Goal: Transaction & Acquisition: Obtain resource

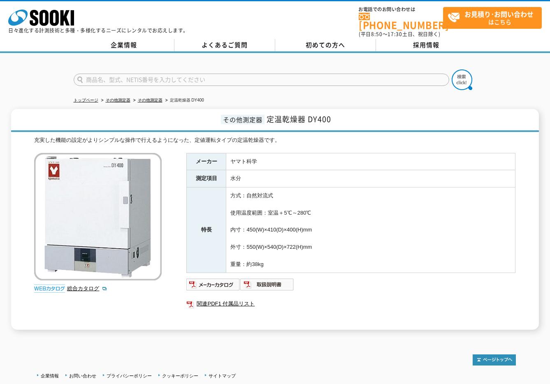
click at [85, 237] on img at bounding box center [97, 216] width 127 height 127
click at [100, 206] on img at bounding box center [97, 216] width 127 height 127
drag, startPoint x: 98, startPoint y: 200, endPoint x: 100, endPoint y: 196, distance: 4.8
drag, startPoint x: 136, startPoint y: 177, endPoint x: 127, endPoint y: 182, distance: 10.2
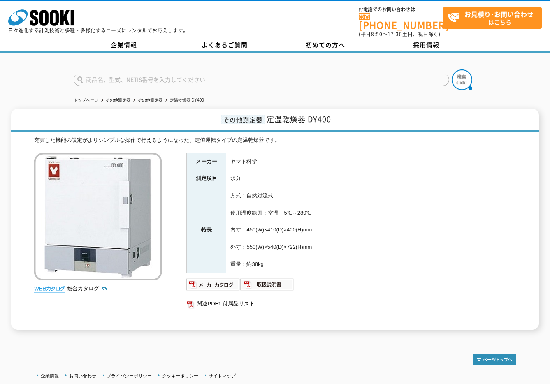
click at [136, 178] on img at bounding box center [97, 216] width 127 height 127
click at [97, 209] on img at bounding box center [97, 216] width 127 height 127
click at [98, 209] on img at bounding box center [97, 216] width 127 height 127
click at [97, 207] on img at bounding box center [97, 216] width 127 height 127
